Goal: Information Seeking & Learning: Learn about a topic

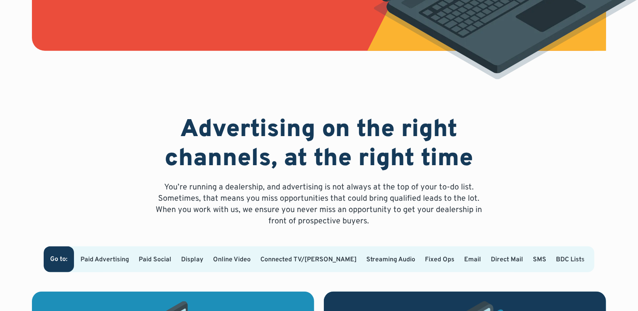
scroll to position [368, 0]
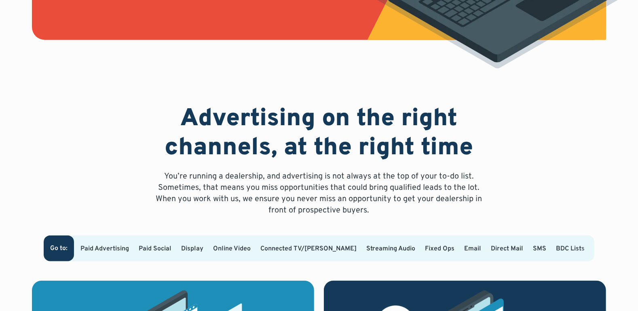
click at [301, 192] on p "You’re running a dealership, and advertising is not always at the top of your t…" at bounding box center [319, 193] width 336 height 45
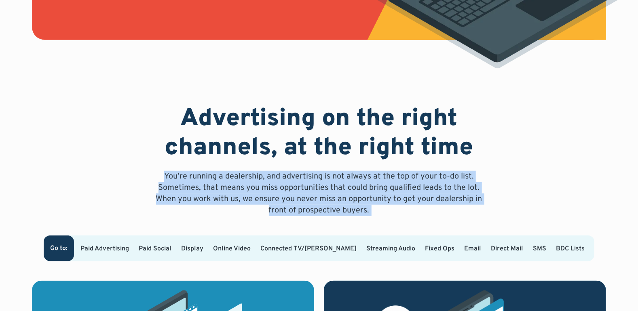
click at [301, 192] on p "You’re running a dealership, and advertising is not always at the top of your t…" at bounding box center [319, 193] width 336 height 45
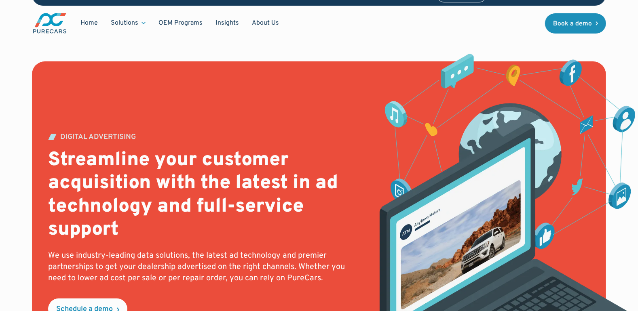
scroll to position [0, 0]
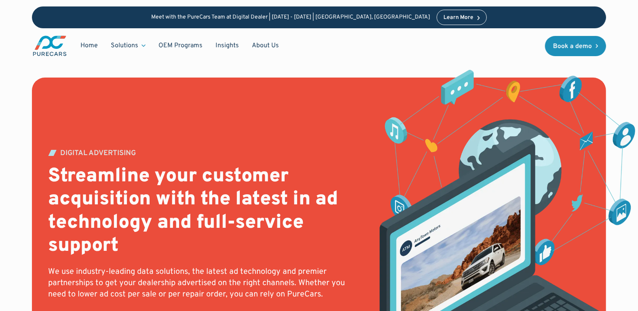
click at [155, 53] on div "Home Solutions Solutions for Dealers Overview PureCars offers everything dealer…" at bounding box center [158, 46] width 253 height 22
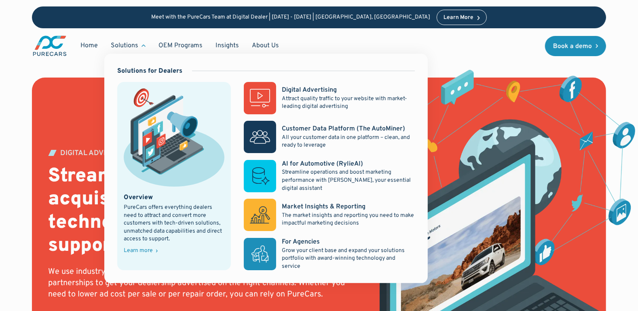
click at [127, 51] on div "Solutions" at bounding box center [128, 45] width 48 height 15
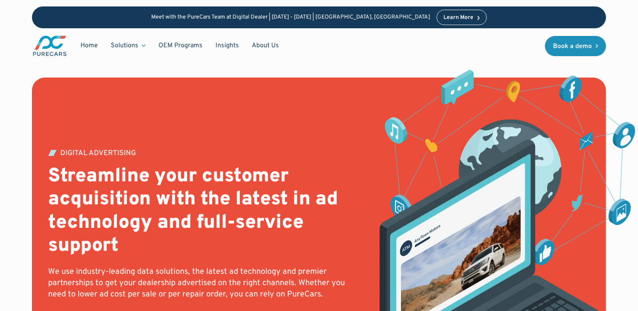
click at [118, 40] on div "Solutions" at bounding box center [128, 45] width 48 height 15
click at [0, 224] on div "DIGITAL ADVERTISING Streamline your customer acquisition with the latest in ad …" at bounding box center [319, 227] width 638 height 454
click at [59, 228] on h2 "Streamline your customer acquisition with the latest in ad technology and full-…" at bounding box center [202, 211] width 309 height 93
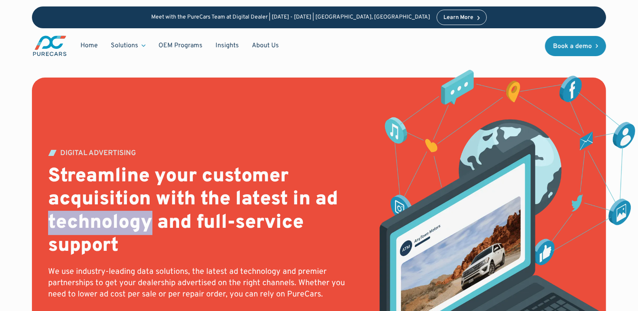
click at [59, 228] on h2 "Streamline your customer acquisition with the latest in ad technology and full-…" at bounding box center [202, 211] width 309 height 93
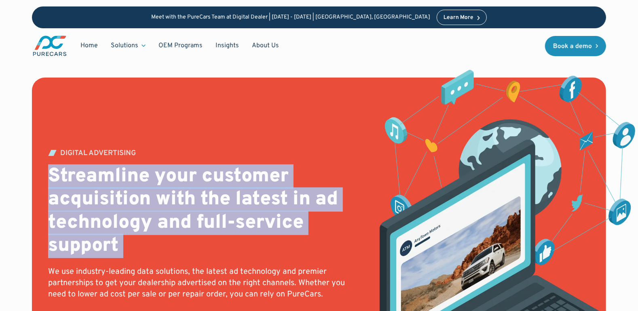
click at [59, 228] on h2 "Streamline your customer acquisition with the latest in ad technology and full-…" at bounding box center [202, 211] width 309 height 93
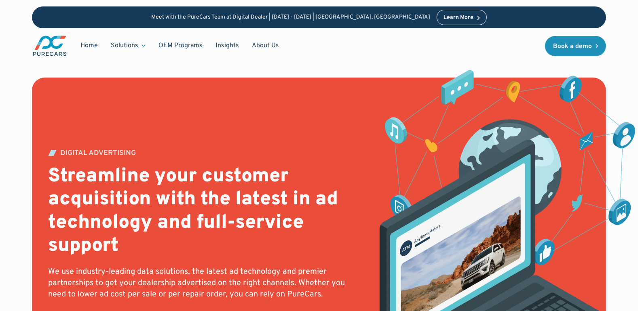
click at [59, 228] on h2 "Streamline your customer acquisition with the latest in ad technology and full-…" at bounding box center [202, 211] width 309 height 93
click at [59, 225] on h2 "Streamline your customer acquisition with the latest in ad technology and full-…" at bounding box center [202, 211] width 309 height 93
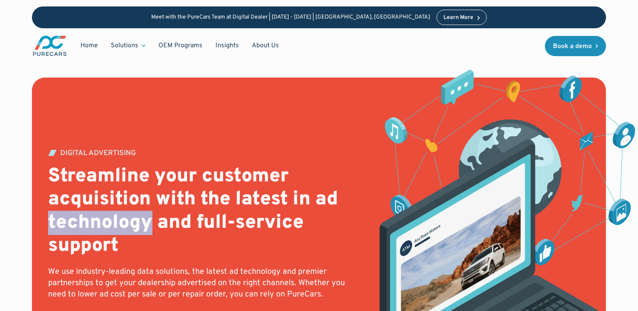
click at [59, 225] on h2 "Streamline your customer acquisition with the latest in ad technology and full-…" at bounding box center [202, 211] width 309 height 93
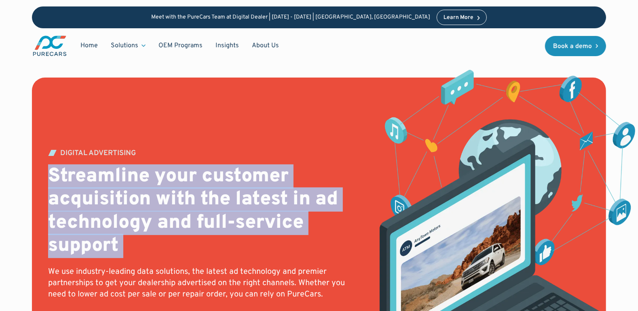
click at [59, 225] on h2 "Streamline your customer acquisition with the latest in ad technology and full-…" at bounding box center [202, 211] width 309 height 93
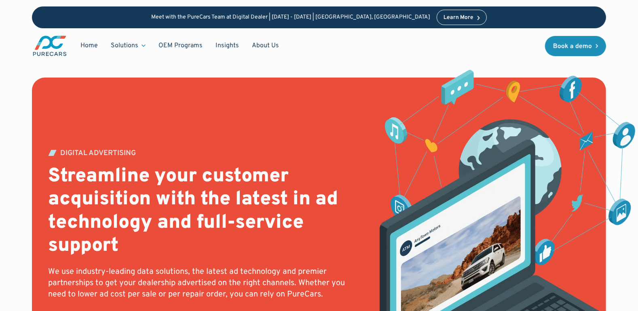
click at [59, 225] on h2 "Streamline your customer acquisition with the latest in ad technology and full-…" at bounding box center [202, 211] width 309 height 93
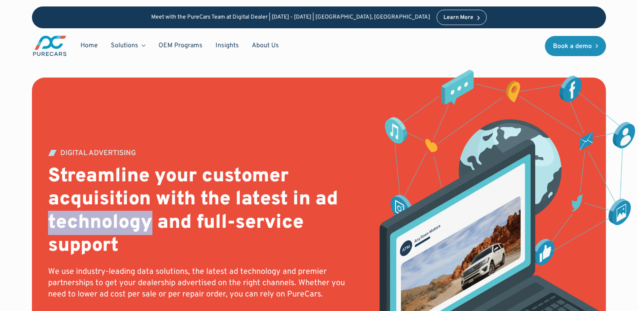
click at [59, 225] on h2 "Streamline your customer acquisition with the latest in ad technology and full-…" at bounding box center [202, 211] width 309 height 93
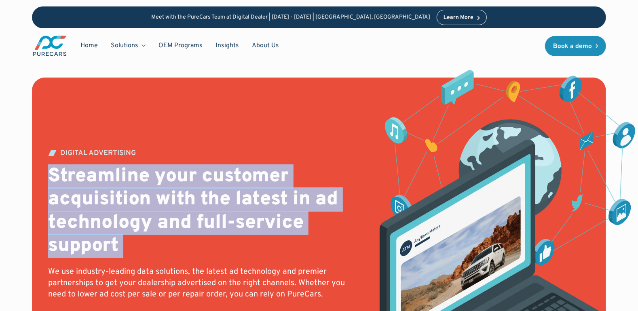
click at [59, 225] on h2 "Streamline your customer acquisition with the latest in ad technology and full-…" at bounding box center [202, 211] width 309 height 93
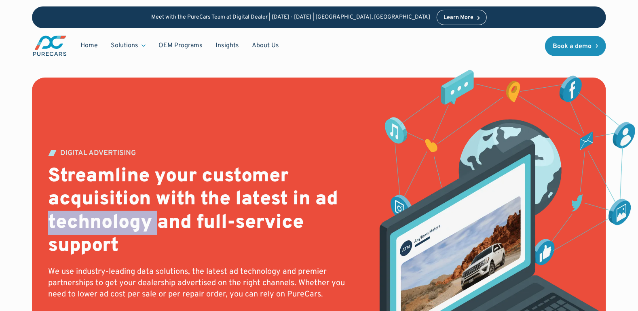
click at [59, 225] on h2 "Streamline your customer acquisition with the latest in ad technology and full-…" at bounding box center [202, 211] width 309 height 93
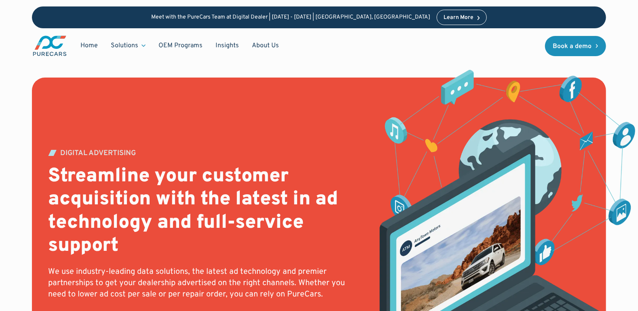
click at [152, 271] on p "We use industry-leading data solutions, the latest ad technology and premier pa…" at bounding box center [202, 283] width 309 height 34
